Goal: Information Seeking & Learning: Find specific fact

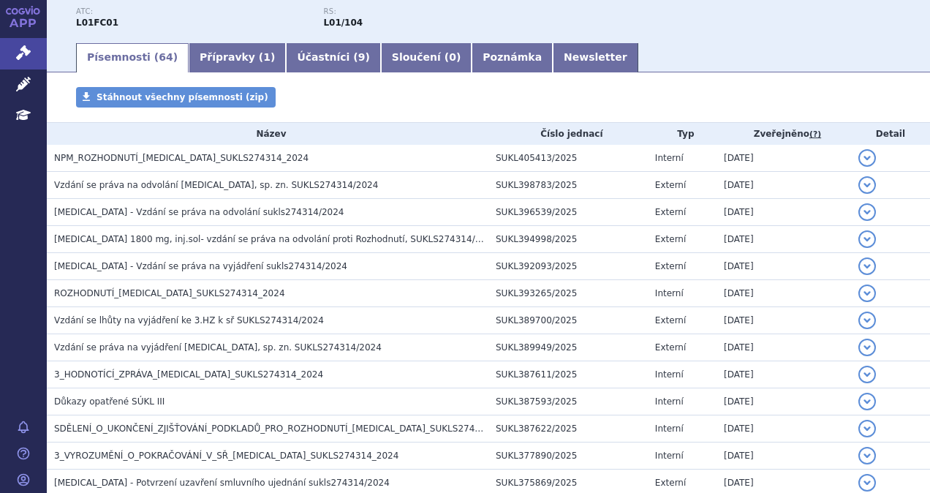
scroll to position [170, 0]
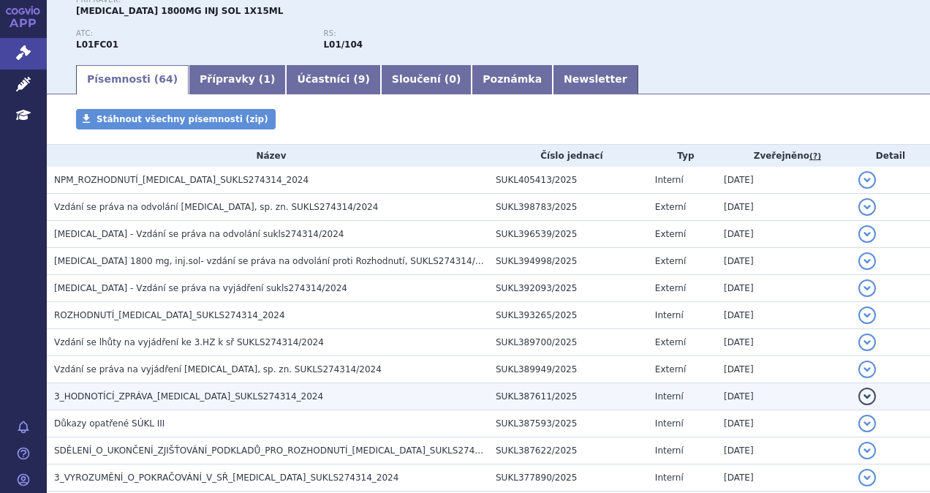
click at [226, 391] on span "3_HODNOTÍCÍ_ZPRÁVA_[MEDICAL_DATA]_SUKLS274314_2024" at bounding box center [188, 396] width 269 height 10
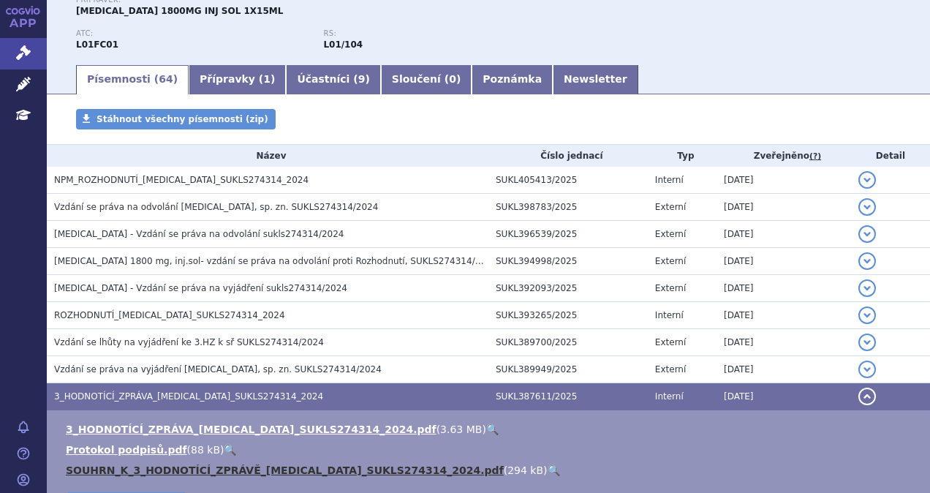
click at [246, 468] on link "SOUHRN_K_3_HODNOTÍCÍ_ZPRÁVĚ_[MEDICAL_DATA]_SUKLS274314_2024.pdf" at bounding box center [285, 470] width 438 height 12
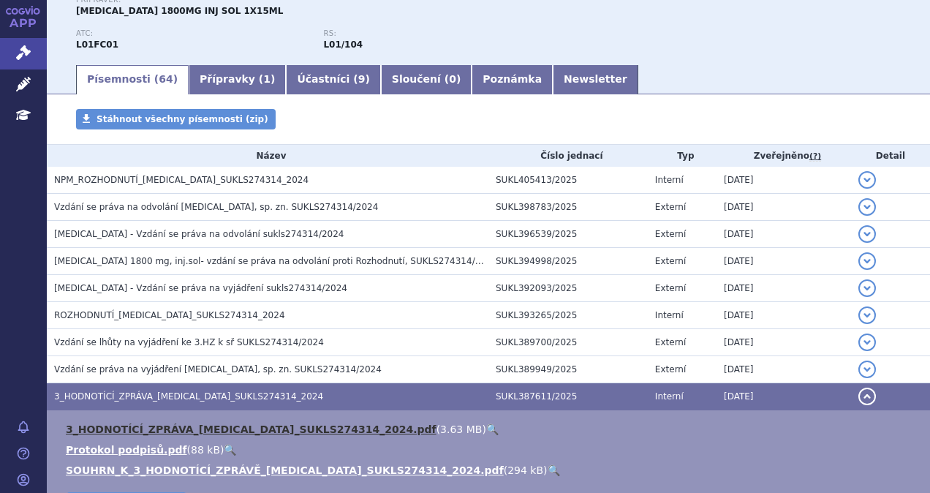
click at [173, 419] on td "3_HODNOTÍCÍ_ZPRÁVA_[MEDICAL_DATA]_SUKLS274314_2024.pdf ( 3.63 MB ) 🔍 Protokol p…" at bounding box center [488, 475] width 883 height 131
click at [174, 427] on link "3_HODNOTÍCÍ_ZPRÁVA_[MEDICAL_DATA]_SUKLS274314_2024.pdf" at bounding box center [251, 429] width 371 height 12
click at [292, 426] on link "3_HODNOTÍCÍ_ZPRÁVA_[MEDICAL_DATA]_SUKLS274314_2024.pdf" at bounding box center [251, 429] width 371 height 12
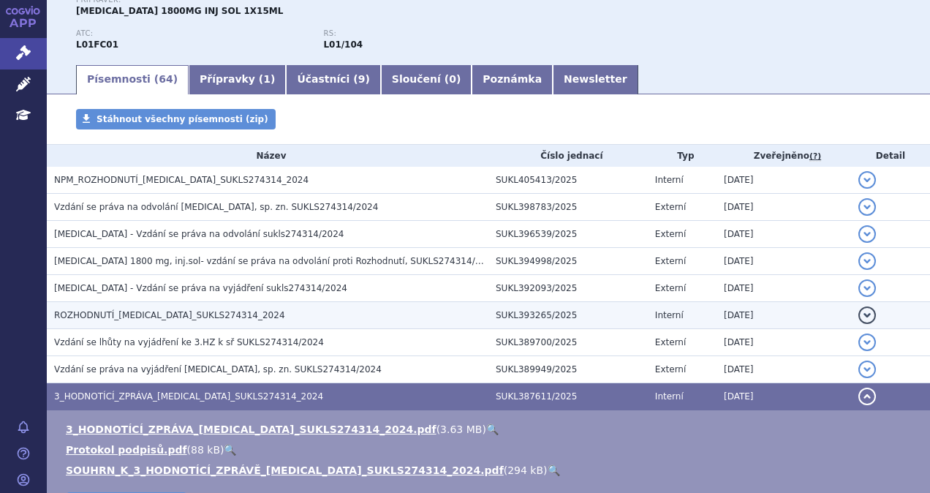
click at [162, 314] on span "ROZHODNUTÍ_[MEDICAL_DATA]_SUKLS274314_2024" at bounding box center [169, 315] width 231 height 10
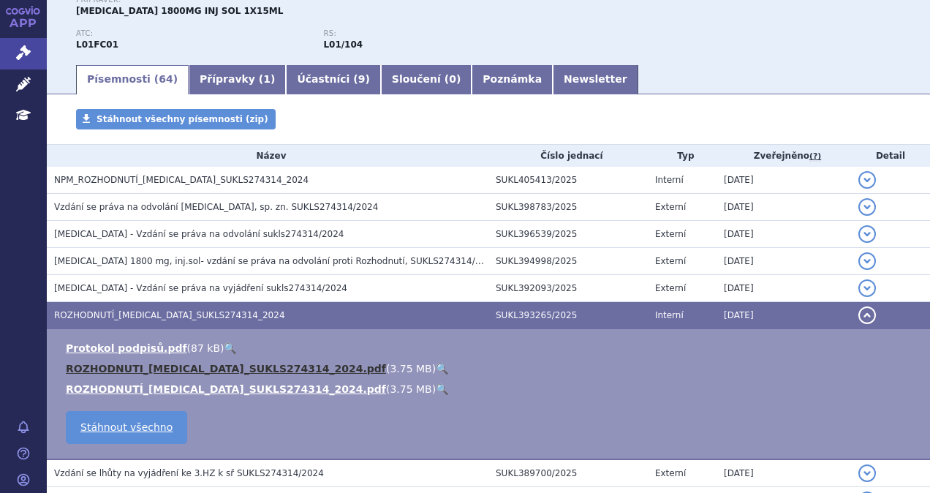
click at [219, 363] on link "ROZHODNUTI_[MEDICAL_DATA]_SUKLS274314_2024.pdf" at bounding box center [226, 369] width 320 height 12
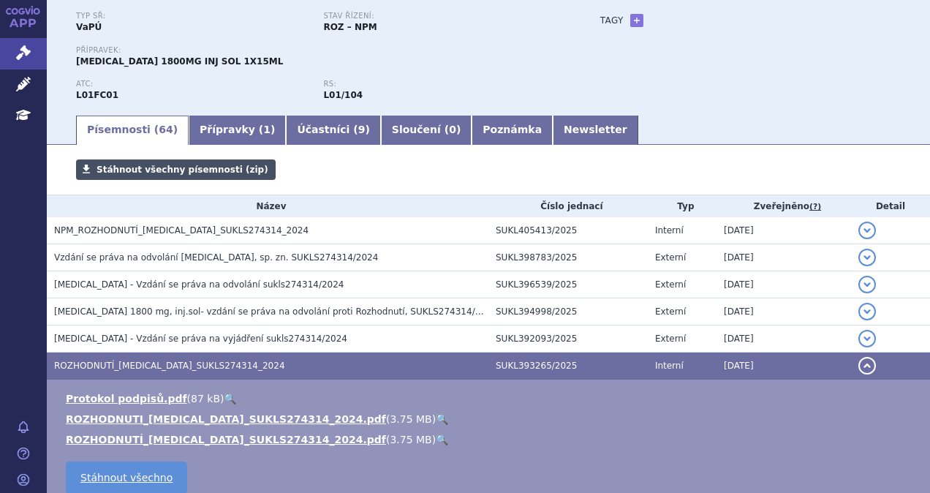
scroll to position [97, 0]
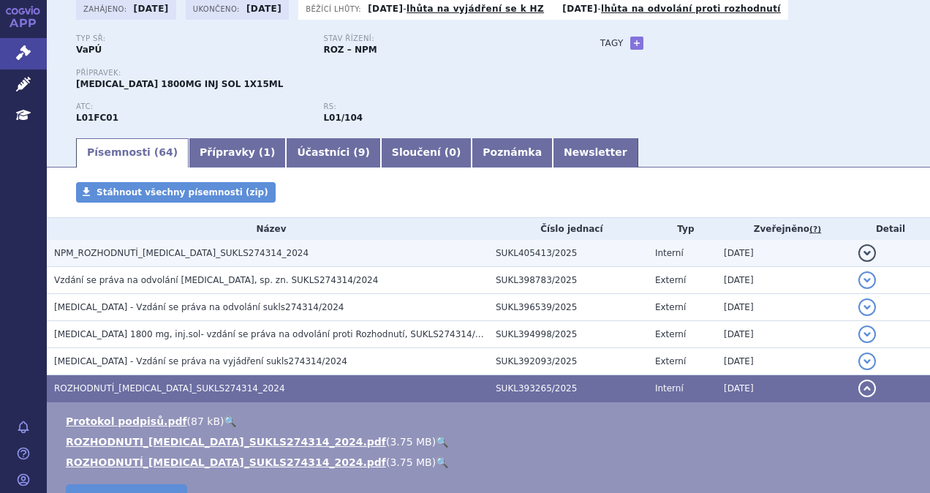
click at [165, 252] on span "NPM_ROZHODNUTÍ_[MEDICAL_DATA]_SUKLS274314_2024" at bounding box center [181, 253] width 254 height 10
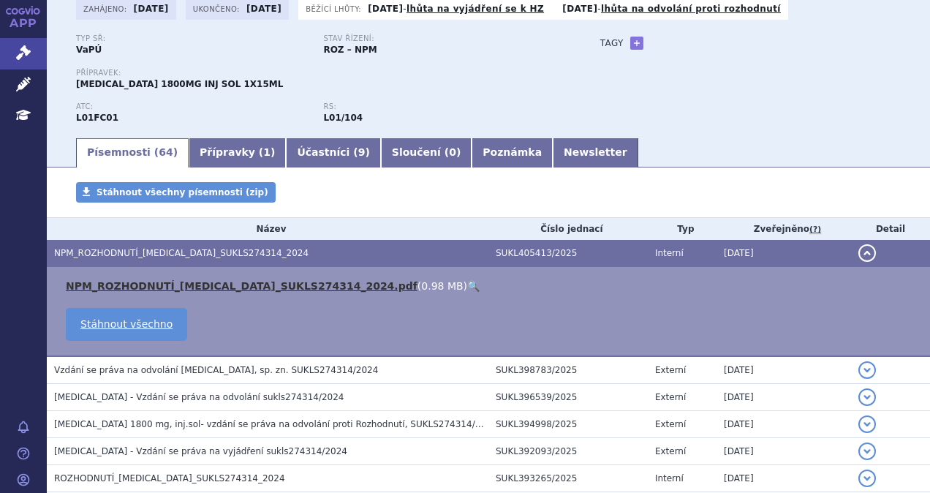
click at [165, 281] on link "NPM_ROZHODNUTÍ_[MEDICAL_DATA]_SUKLS274314_2024.pdf" at bounding box center [242, 286] width 352 height 12
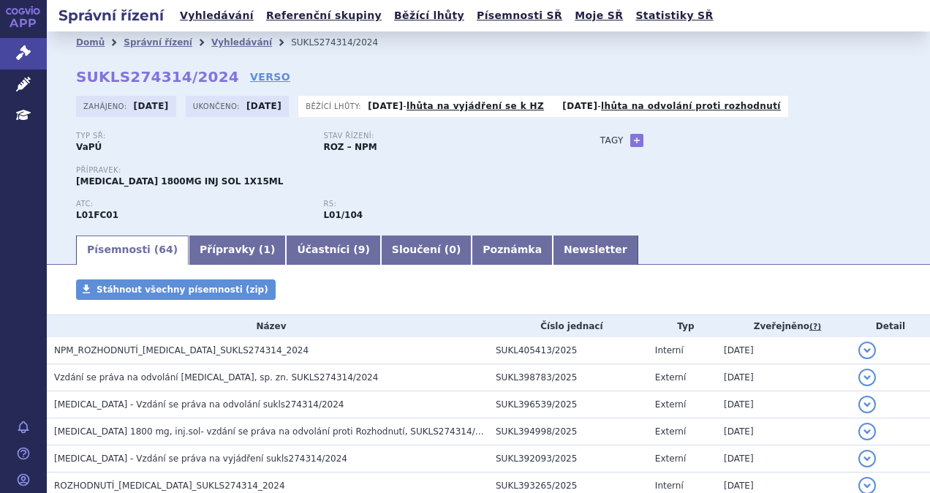
scroll to position [717, 0]
